Goal: Information Seeking & Learning: Find contact information

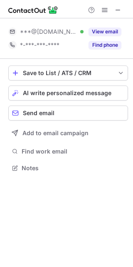
scroll to position [162, 133]
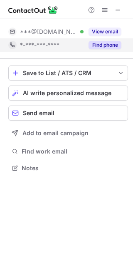
click at [53, 38] on div "*-***-***-****" at bounding box center [45, 44] width 75 height 13
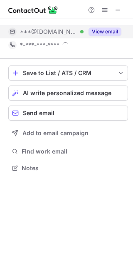
click at [53, 32] on span "***@[DOMAIN_NAME]" at bounding box center [48, 31] width 57 height 7
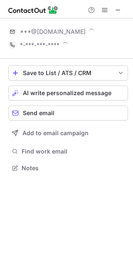
scroll to position [168, 133]
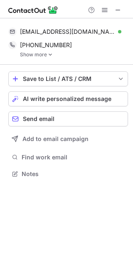
click at [40, 55] on link "Show more" at bounding box center [74, 55] width 108 height 6
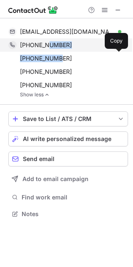
drag, startPoint x: 58, startPoint y: 56, endPoint x: 47, endPoint y: 50, distance: 12.3
click at [47, 50] on div "+15082085876 Copy +19784226722 Copy +16032797949 Copy +15088560881 Copy" at bounding box center [64, 64] width 113 height 53
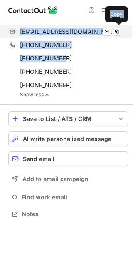
drag, startPoint x: 67, startPoint y: 58, endPoint x: 20, endPoint y: 33, distance: 54.0
click at [20, 33] on div "cboynton75@hotmail.com Verified Send email Copy +15082085876 Copy +19784226722 …" at bounding box center [68, 61] width 120 height 72
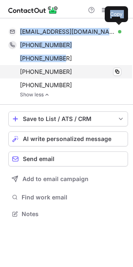
copy div "cboynton75@hotmail.com Verified Send email Copy +15082085876 Copy +19784226722"
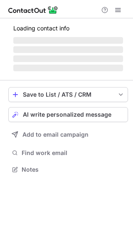
scroll to position [161, 133]
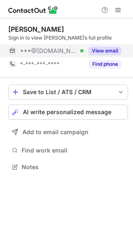
click at [87, 57] on div "View email" at bounding box center [103, 50] width 38 height 13
click at [94, 71] on div "Gerald Skaw Sign in to view Gerald’s full profile ***@yahoo.com *-***-***-**** …" at bounding box center [68, 48] width 120 height 60
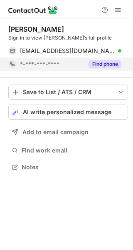
click at [96, 66] on button "Find phone" at bounding box center [105, 64] width 33 height 8
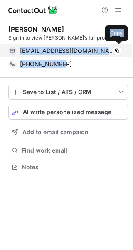
drag, startPoint x: 62, startPoint y: 68, endPoint x: 20, endPoint y: 54, distance: 45.0
click at [20, 54] on div "Gerald Skaw Sign in to view Gerald’s full profile gpskaw@yahoo.com Verified Cop…" at bounding box center [68, 48] width 120 height 46
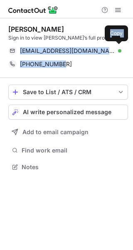
copy div "gpskaw@yahoo.com Verified Copy +14434739306"
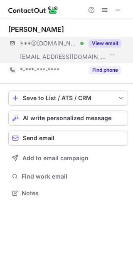
scroll to position [187, 133]
click at [96, 44] on button "View email" at bounding box center [105, 43] width 33 height 8
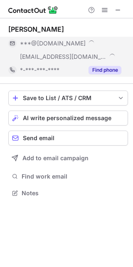
click at [93, 65] on div "Find phone" at bounding box center [103, 69] width 38 height 13
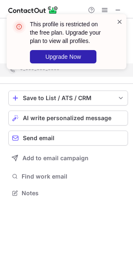
click at [122, 21] on span at bounding box center [120, 21] width 7 height 8
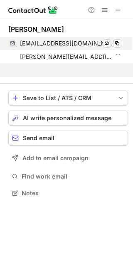
scroll to position [174, 133]
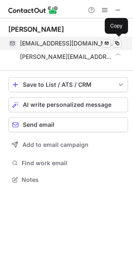
click at [67, 44] on span "jolineanderson@gmail.com" at bounding box center [67, 43] width 95 height 7
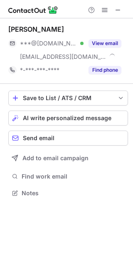
scroll to position [187, 133]
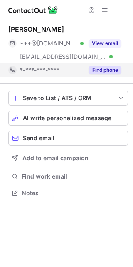
click at [72, 67] on div "*-***-***-****" at bounding box center [52, 69] width 64 height 7
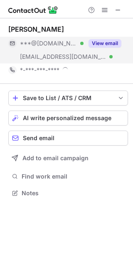
click at [67, 52] on div "[EMAIL_ADDRESS][DOMAIN_NAME] Verified" at bounding box center [45, 56] width 75 height 13
